Goal: Information Seeking & Learning: Check status

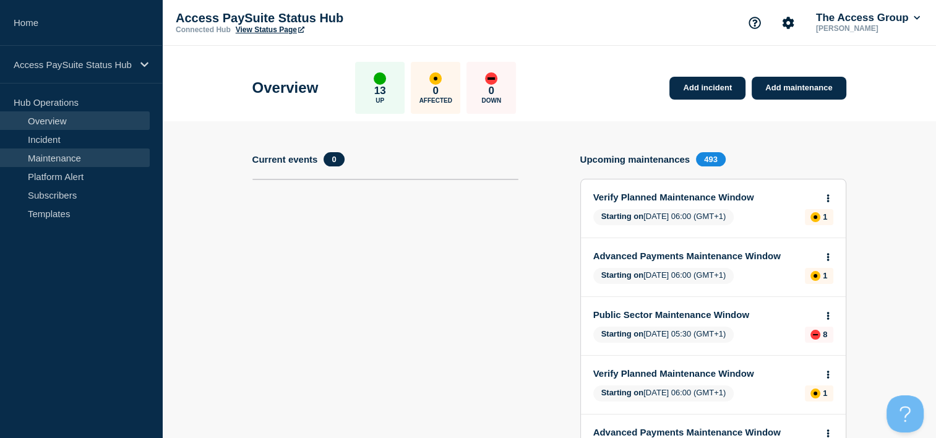
click at [77, 161] on link "Maintenance" at bounding box center [75, 157] width 150 height 19
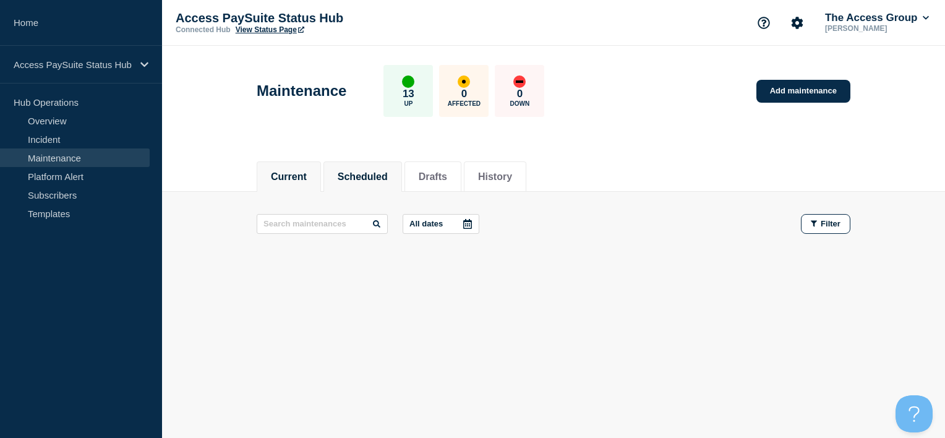
click at [367, 179] on button "Scheduled" at bounding box center [363, 176] width 50 height 11
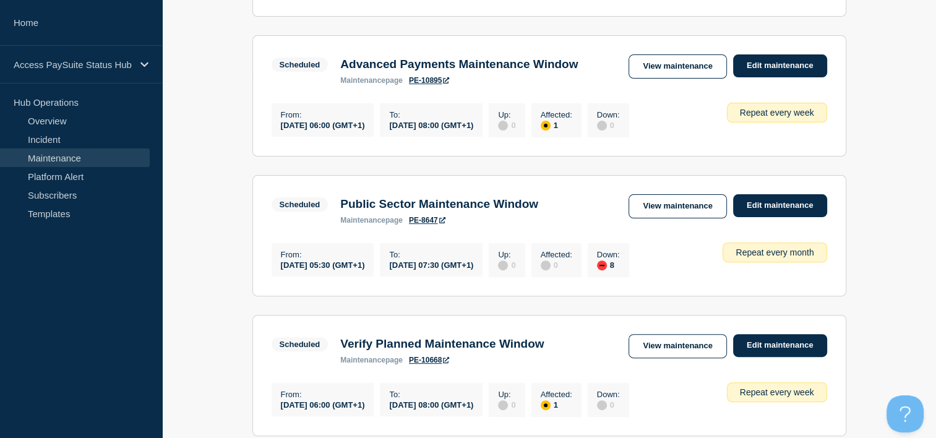
scroll to position [433, 0]
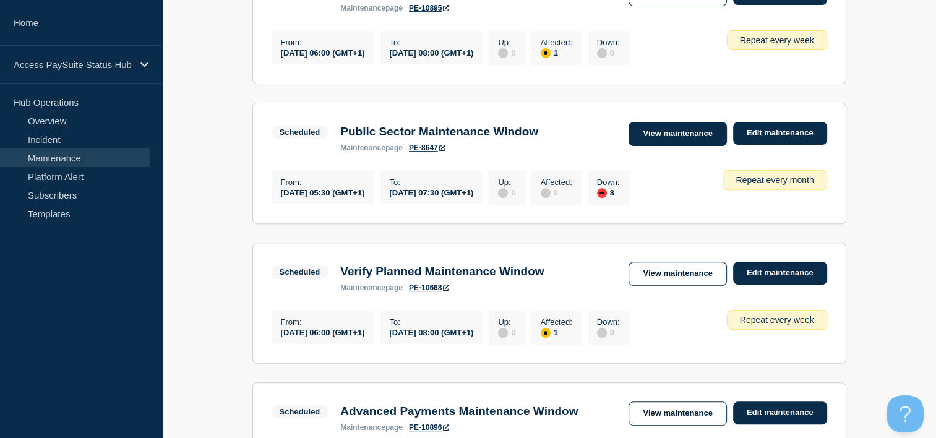
click at [661, 141] on link "View maintenance" at bounding box center [677, 134] width 98 height 24
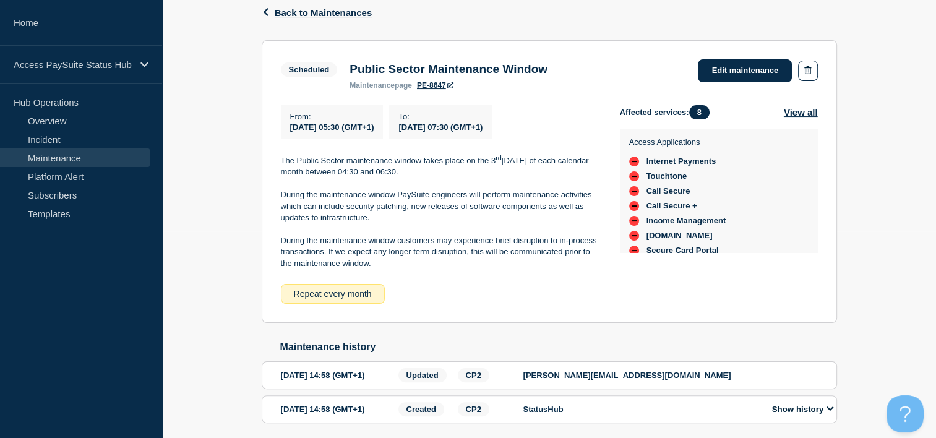
scroll to position [186, 0]
